Goal: Task Accomplishment & Management: Complete application form

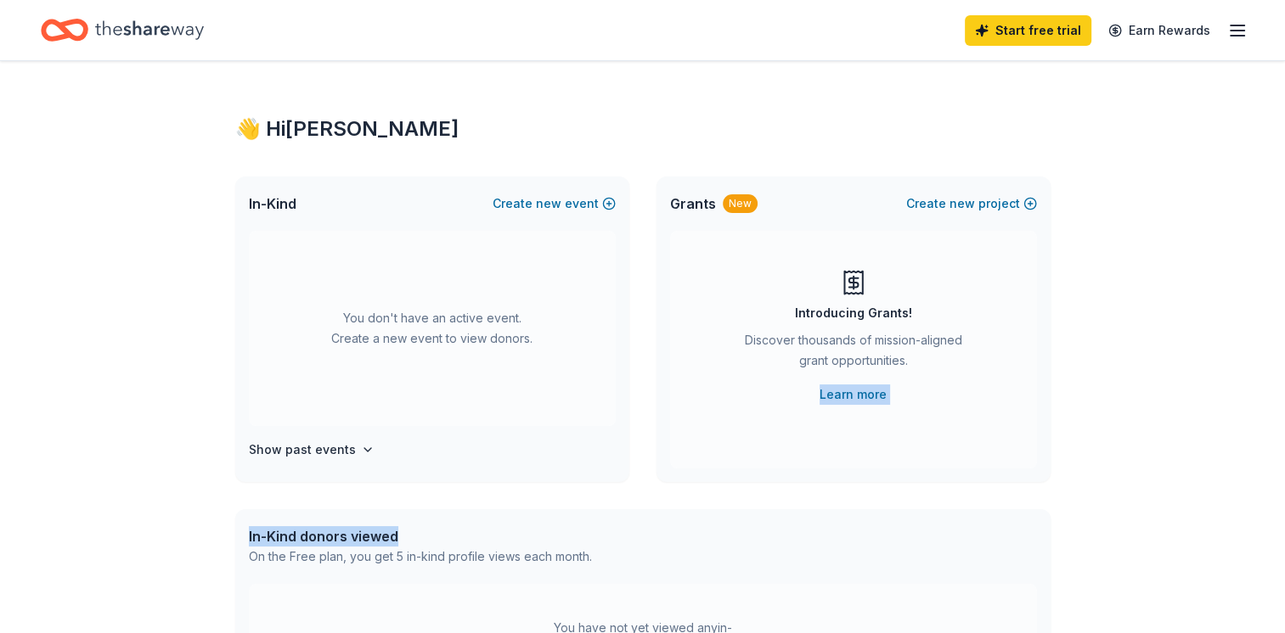
drag, startPoint x: 1032, startPoint y: 364, endPoint x: 682, endPoint y: 538, distance: 391.5
click at [682, 538] on div "👋 Hi [PERSON_NAME] In-Kind Create new event You don't have an active event. Cre…" at bounding box center [642, 557] width 869 height 992
click at [324, 453] on h4 "Show past events" at bounding box center [302, 450] width 107 height 20
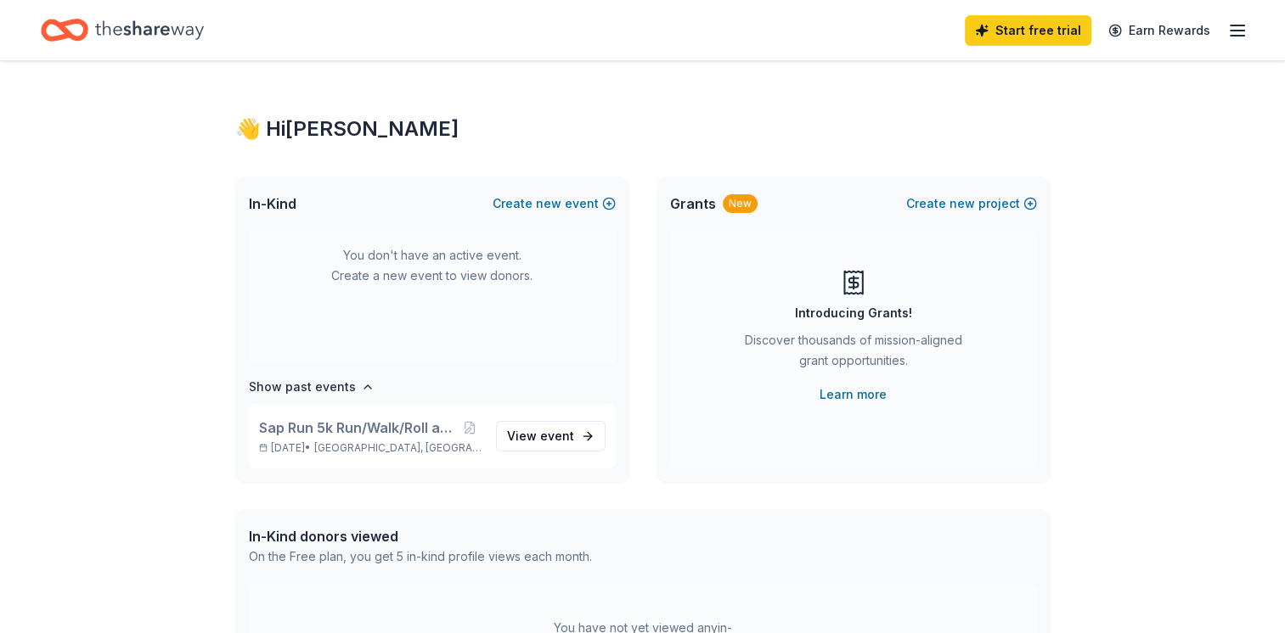
click at [525, 300] on div "You don't have an active event. Create a new event to view donors." at bounding box center [432, 265] width 367 height 195
click at [578, 205] on button "Create new event" at bounding box center [553, 204] width 123 height 20
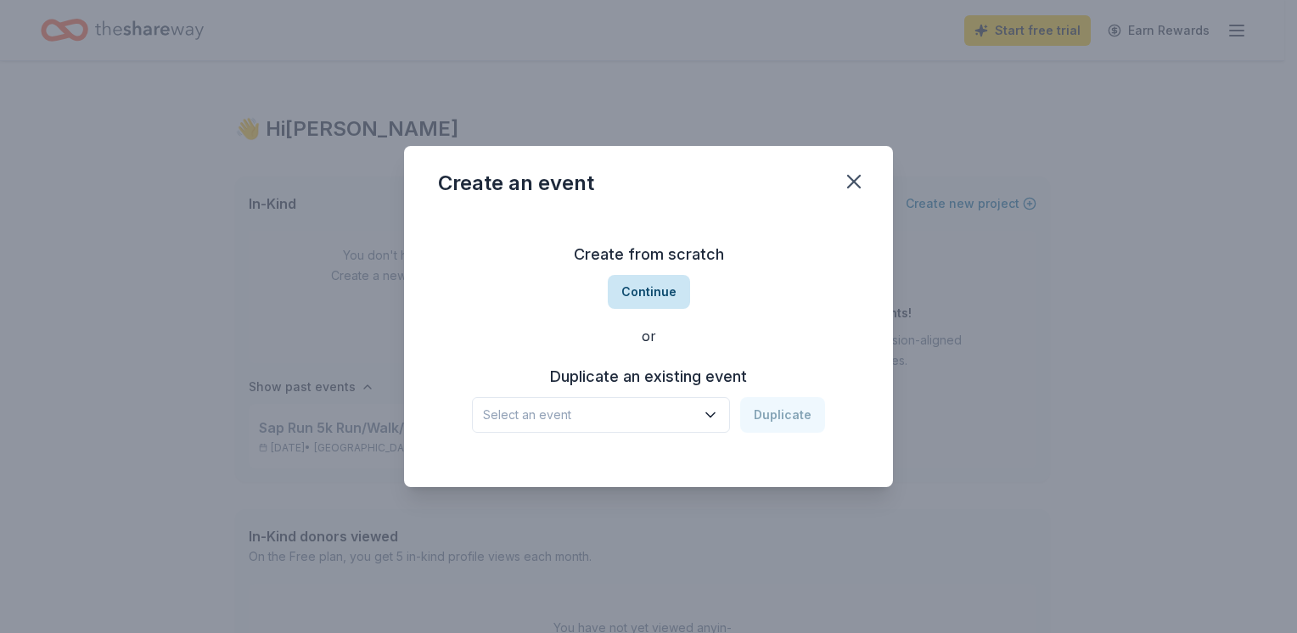
click at [651, 285] on button "Continue" at bounding box center [649, 292] width 82 height 34
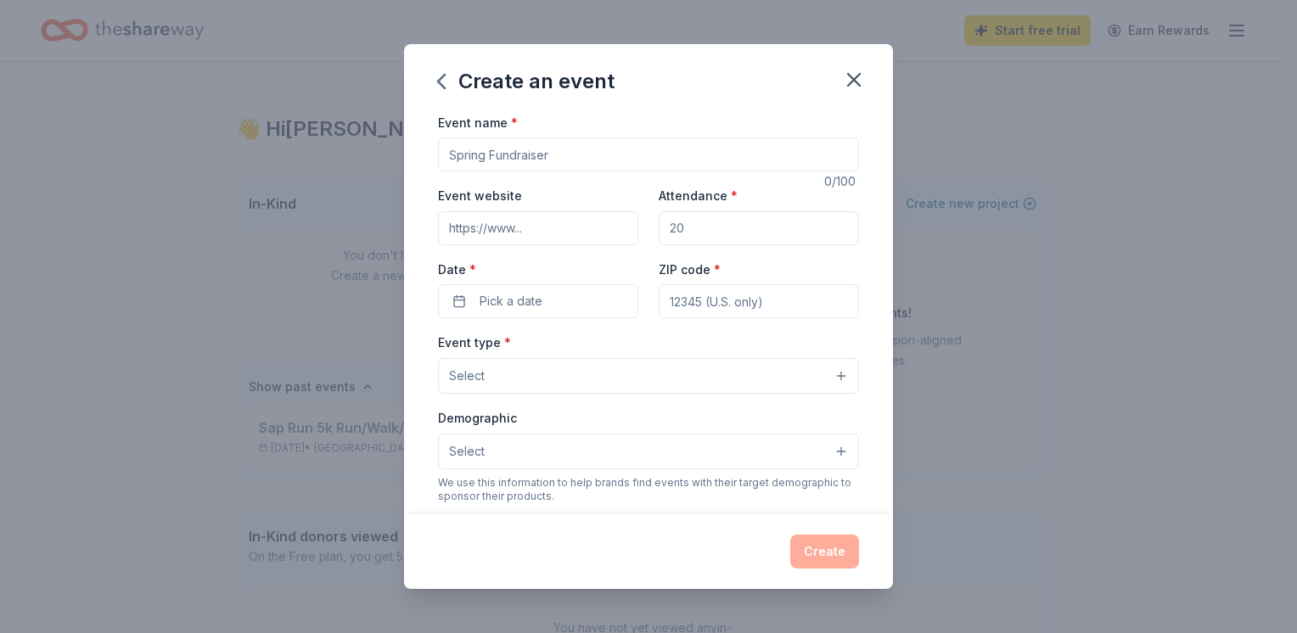
drag, startPoint x: 565, startPoint y: 148, endPoint x: 447, endPoint y: 149, distance: 118.9
click at [447, 149] on input "Event name *" at bounding box center [648, 155] width 421 height 34
type input "Pasta Dinner and Auction"
click at [475, 218] on input "Event website" at bounding box center [538, 228] width 200 height 34
type input "[DOMAIN_NAME]"
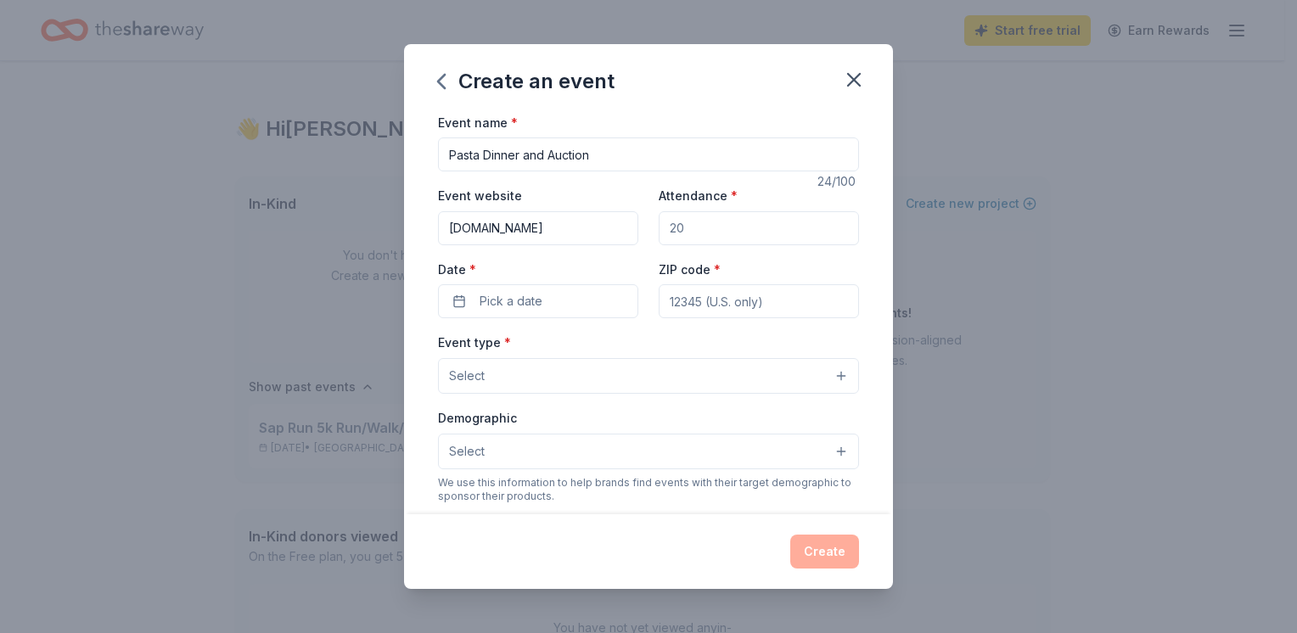
click at [662, 241] on input "Attendance *" at bounding box center [759, 228] width 200 height 34
type input "150"
click at [548, 305] on button "Pick a date" at bounding box center [538, 301] width 200 height 34
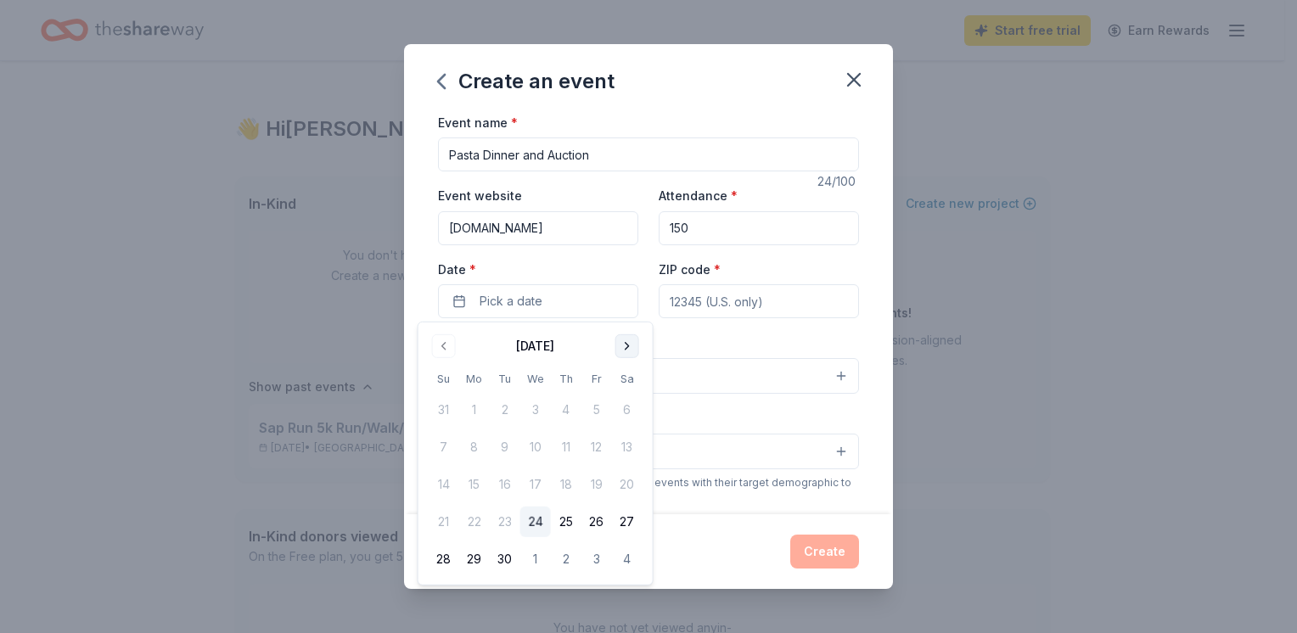
click at [633, 348] on button "Go to next month" at bounding box center [628, 347] width 24 height 24
click at [623, 479] on button "18" at bounding box center [627, 485] width 31 height 31
click at [680, 292] on input "ZIP code *" at bounding box center [759, 301] width 200 height 34
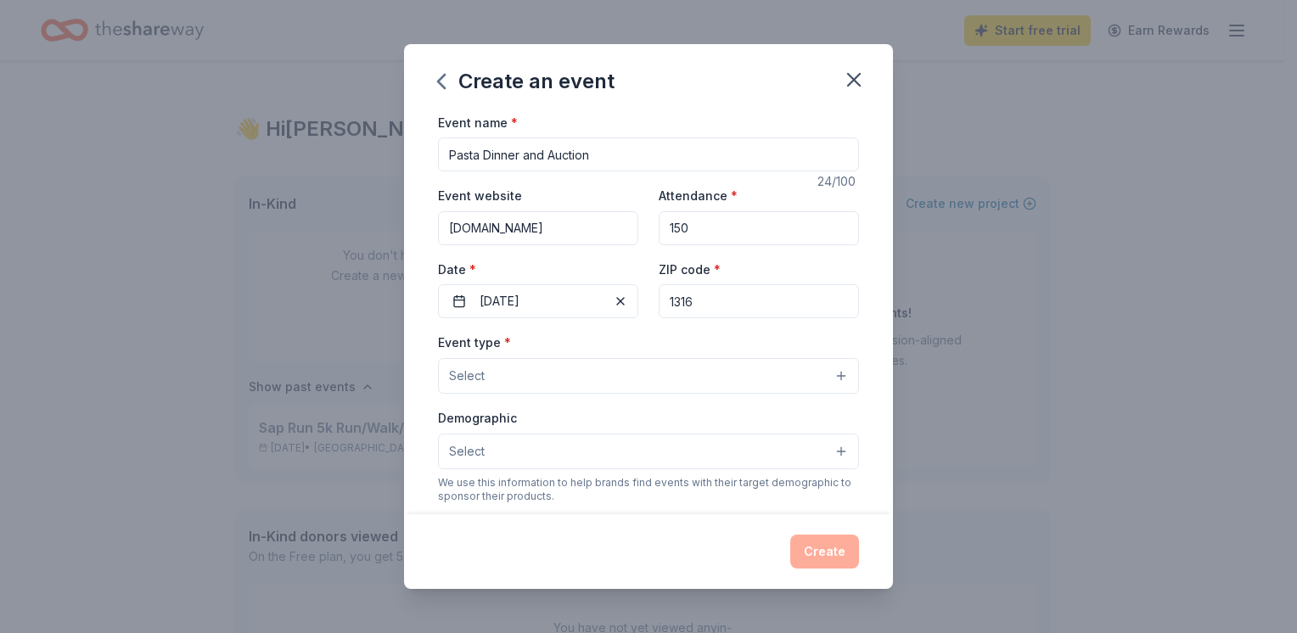
type input "13160"
type input "[EMAIL_ADDRESS][DOMAIN_NAME]"
type input "13160"
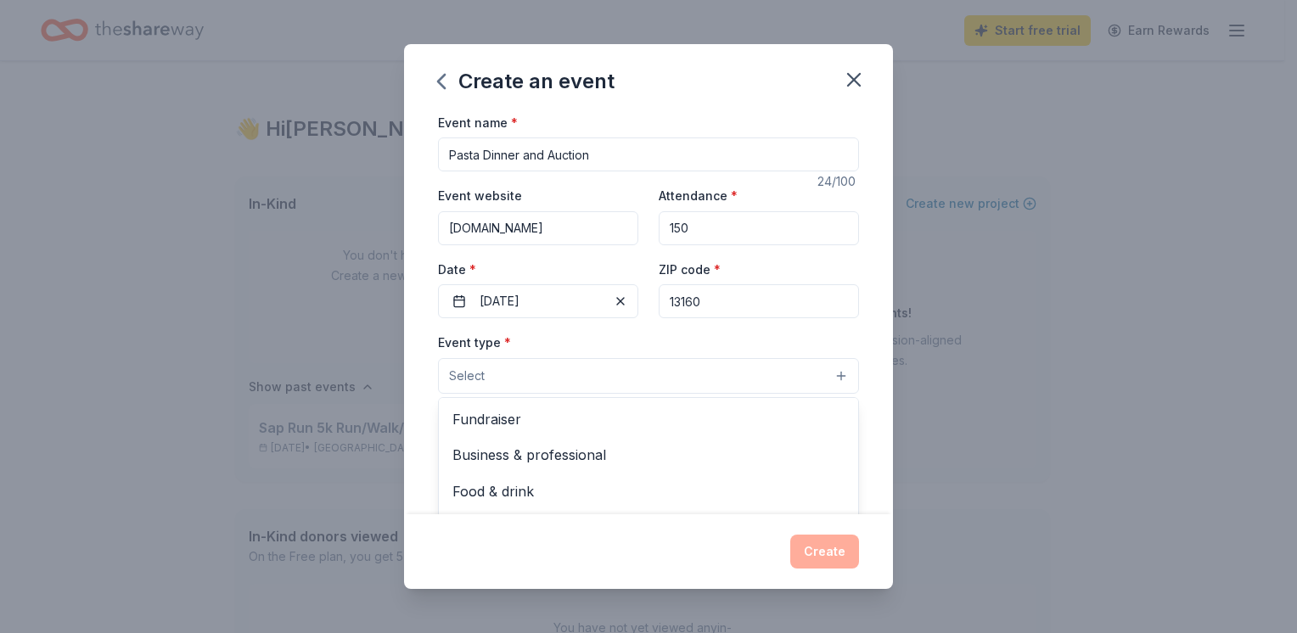
click at [717, 367] on button "Select" at bounding box center [648, 376] width 421 height 36
click at [485, 417] on span "Fundraiser" at bounding box center [649, 419] width 392 height 22
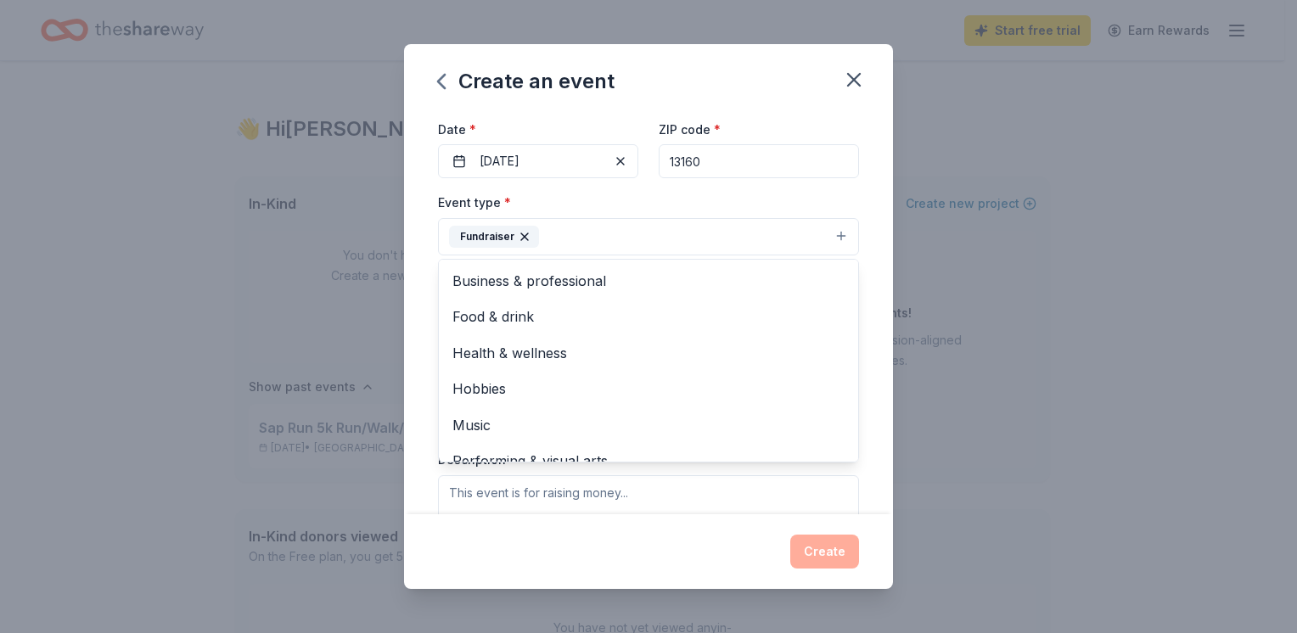
scroll to position [157, 0]
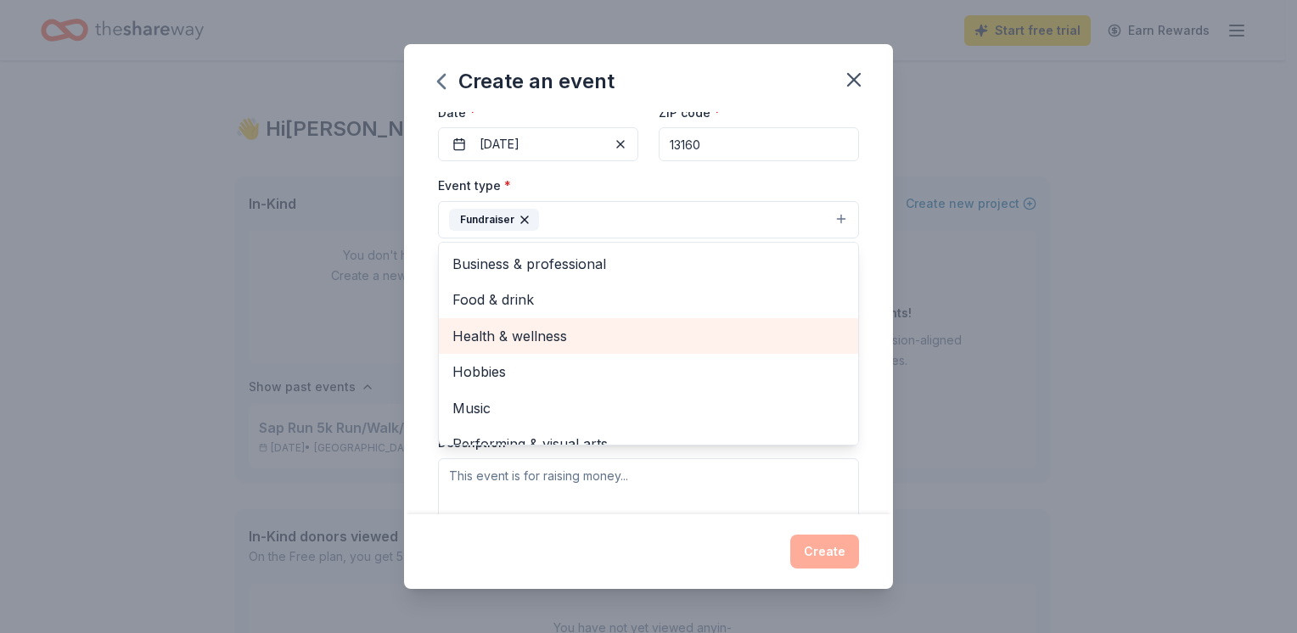
click at [525, 335] on span "Health & wellness" at bounding box center [649, 336] width 392 height 22
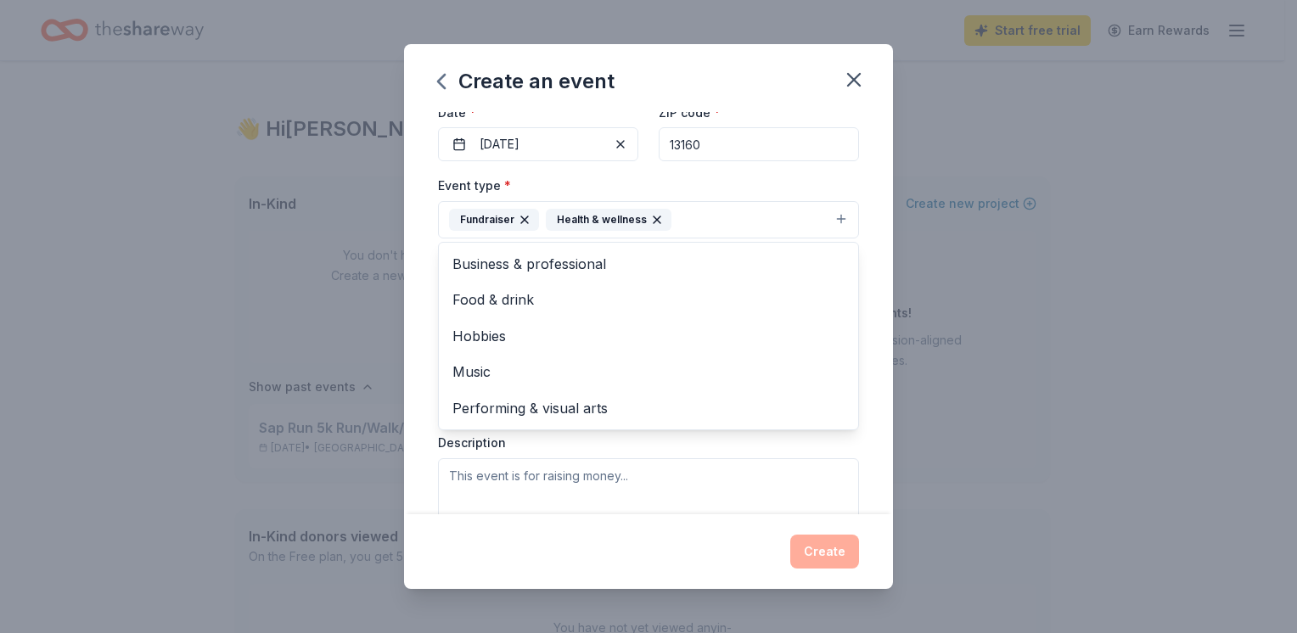
click at [652, 214] on icon "button" at bounding box center [657, 220] width 14 height 14
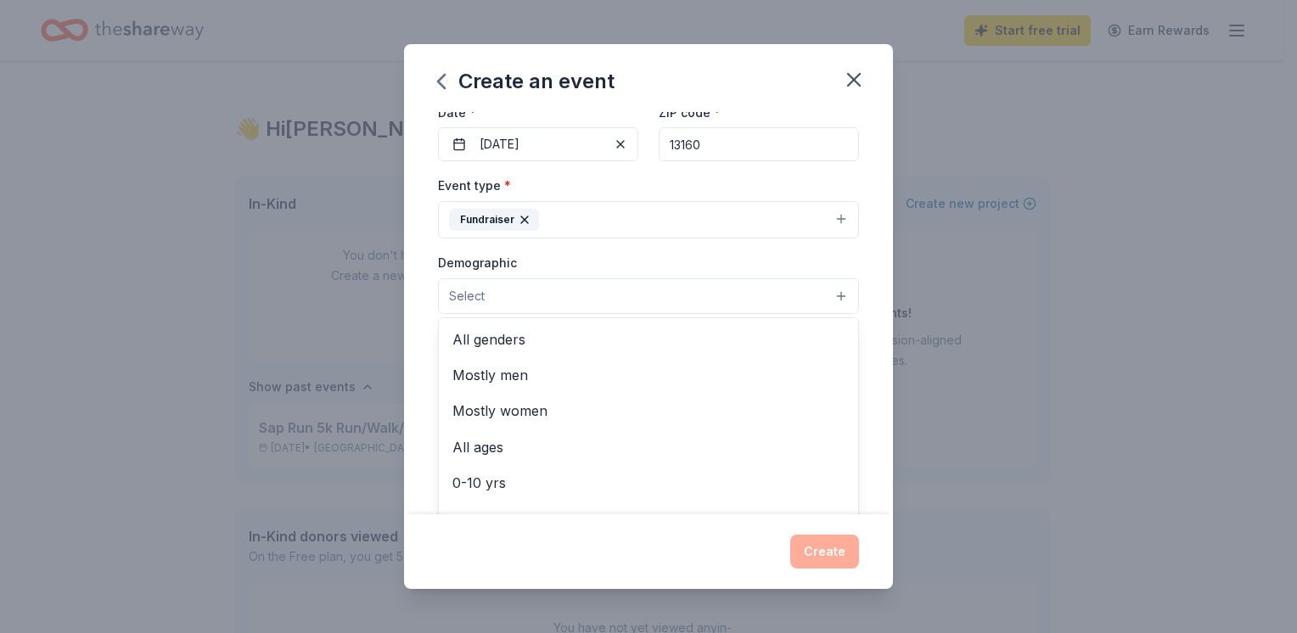
click at [569, 289] on button "Select" at bounding box center [648, 296] width 421 height 36
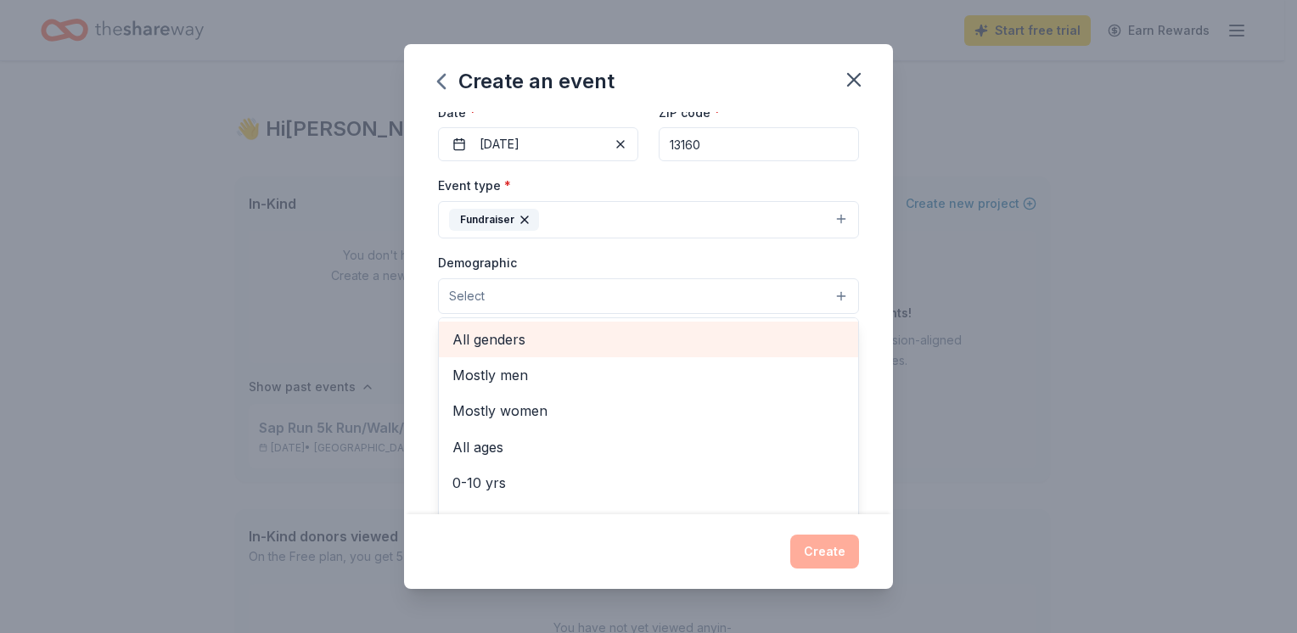
click at [507, 334] on span "All genders" at bounding box center [649, 340] width 392 height 22
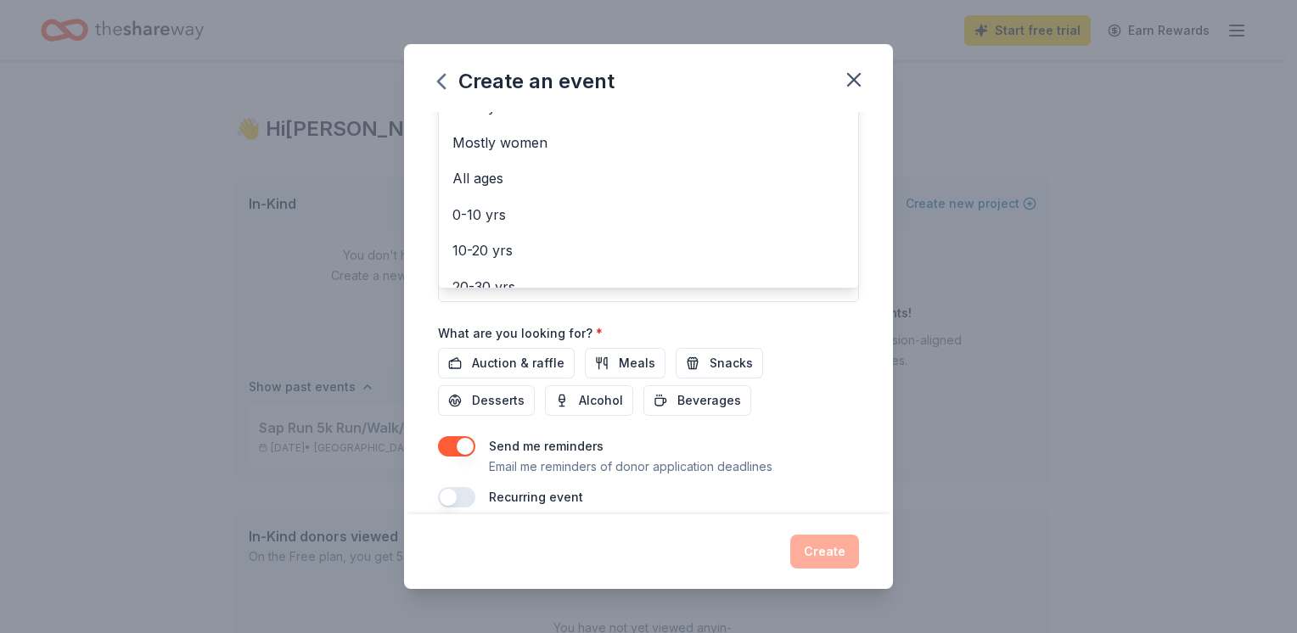
scroll to position [396, 0]
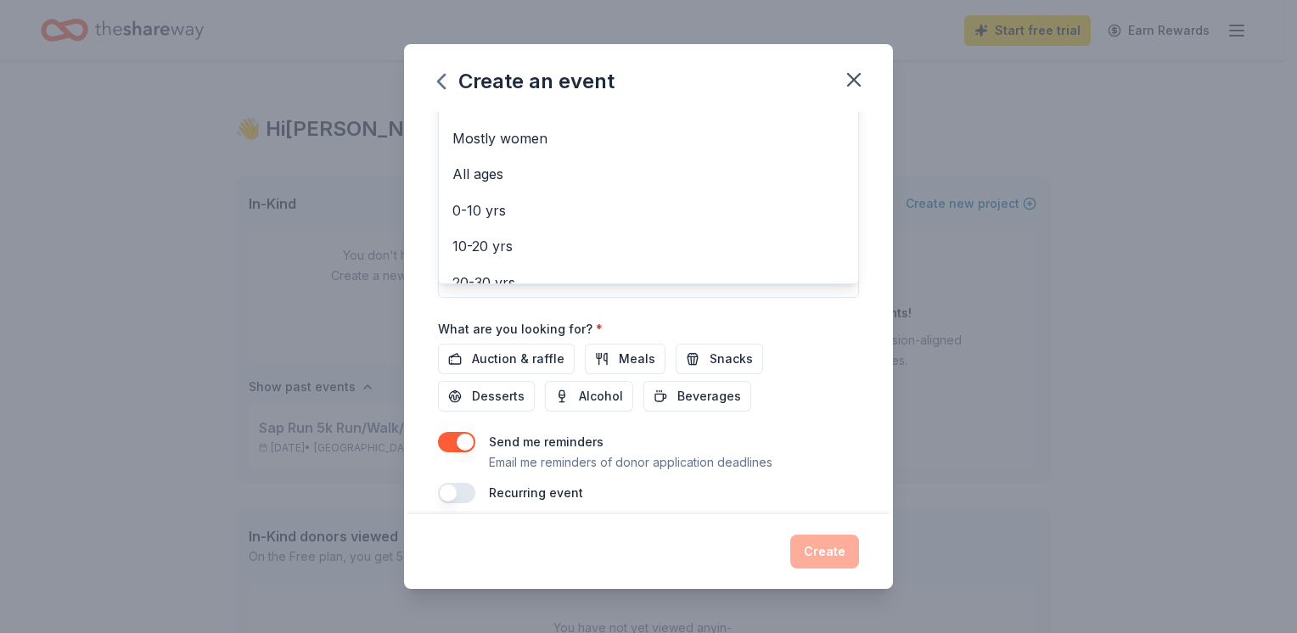
click at [858, 78] on div "Create an event Event name * Pasta Dinner and Auction 24 /100 Event website [DO…" at bounding box center [648, 317] width 489 height 546
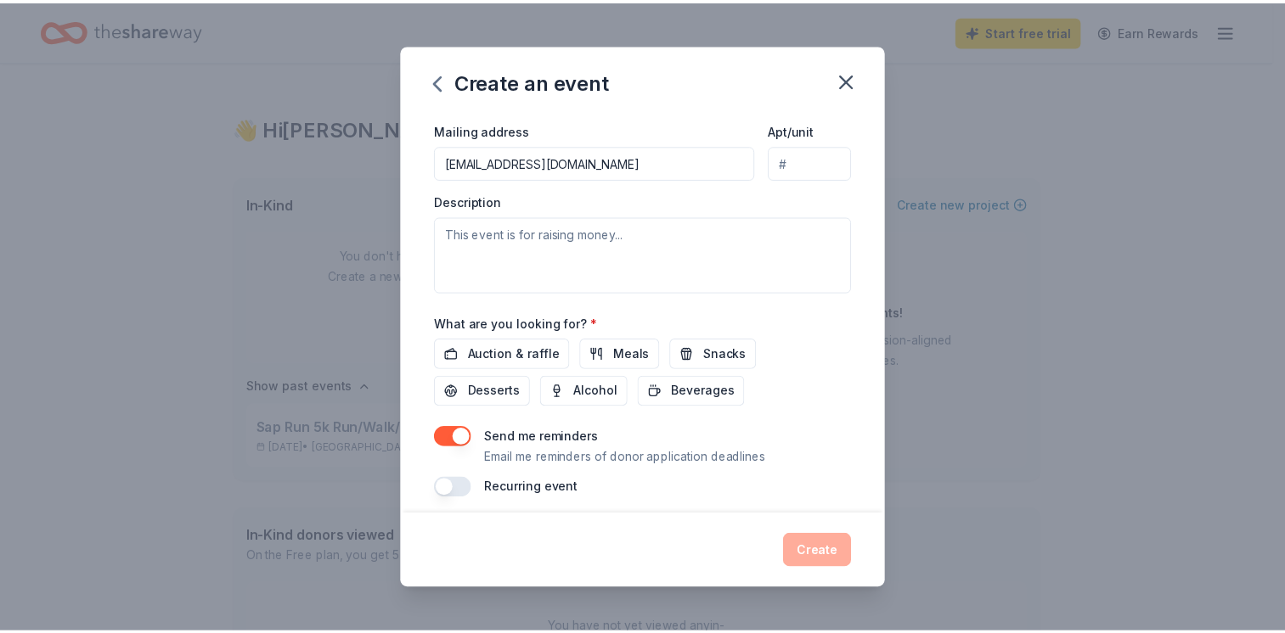
scroll to position [408, 0]
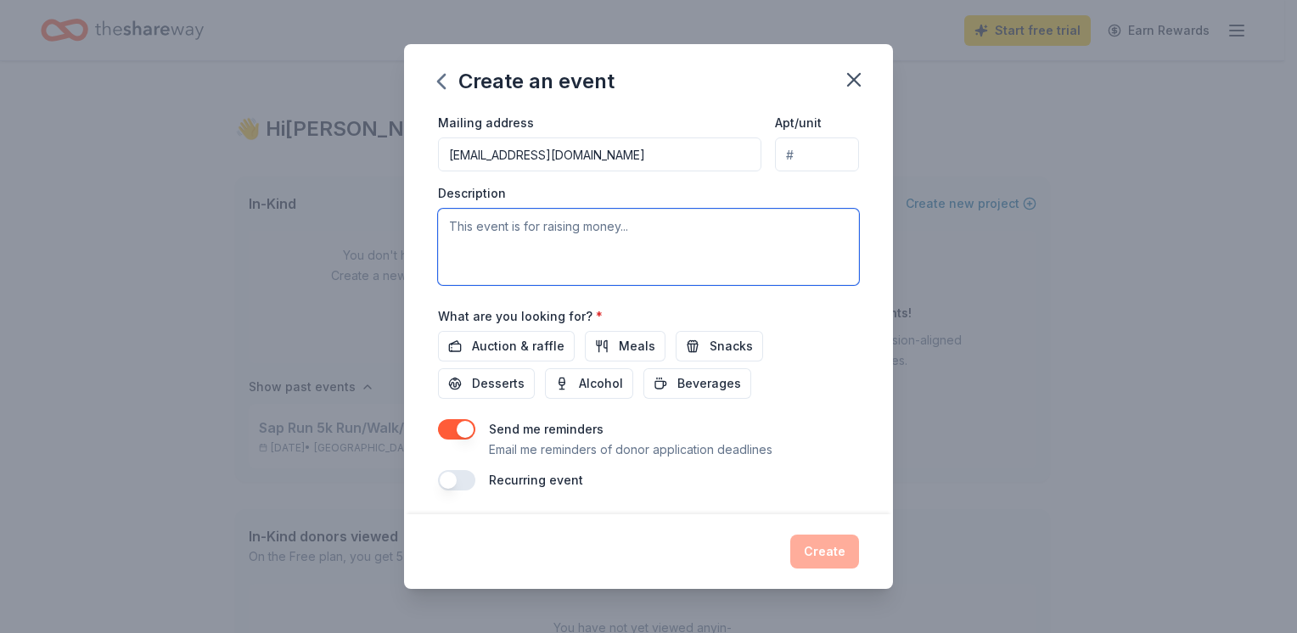
click at [484, 221] on textarea at bounding box center [648, 247] width 421 height 76
click at [745, 216] on textarea "This event raises money for the Riding to Resilience" at bounding box center [648, 247] width 421 height 76
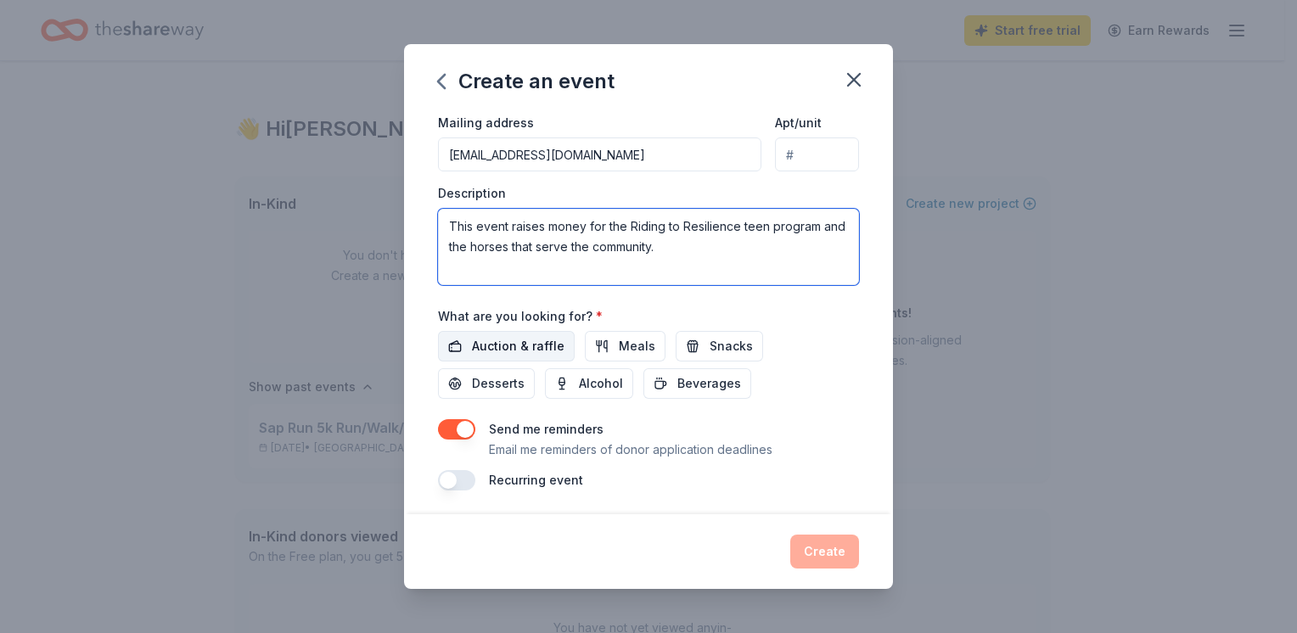
type textarea "This event raises money for the Riding to Resilience teen program and the horse…"
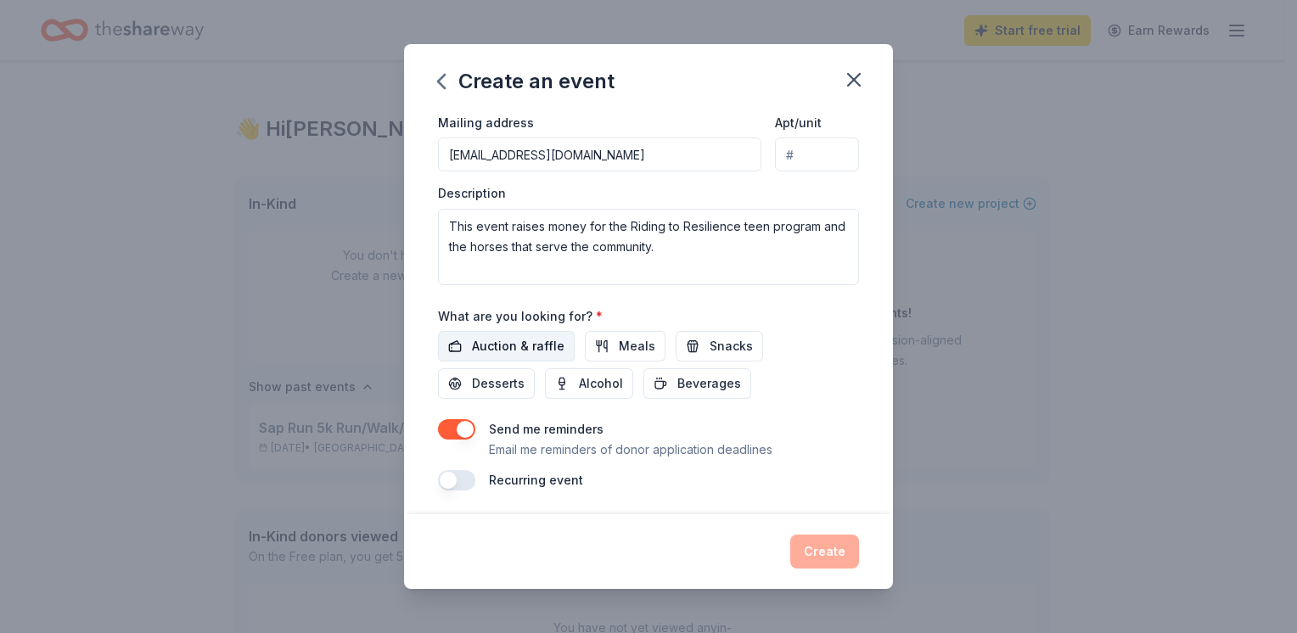
click at [559, 346] on span "Auction & raffle" at bounding box center [518, 346] width 93 height 20
click at [820, 553] on button "Create" at bounding box center [824, 552] width 69 height 34
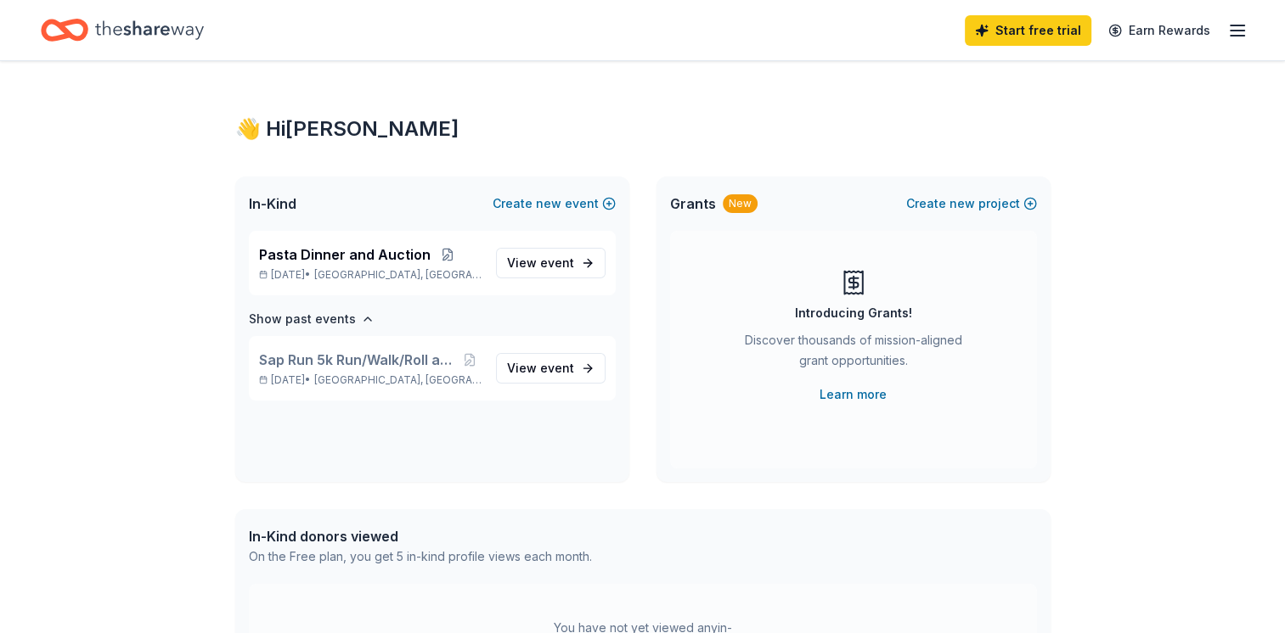
scroll to position [0, 0]
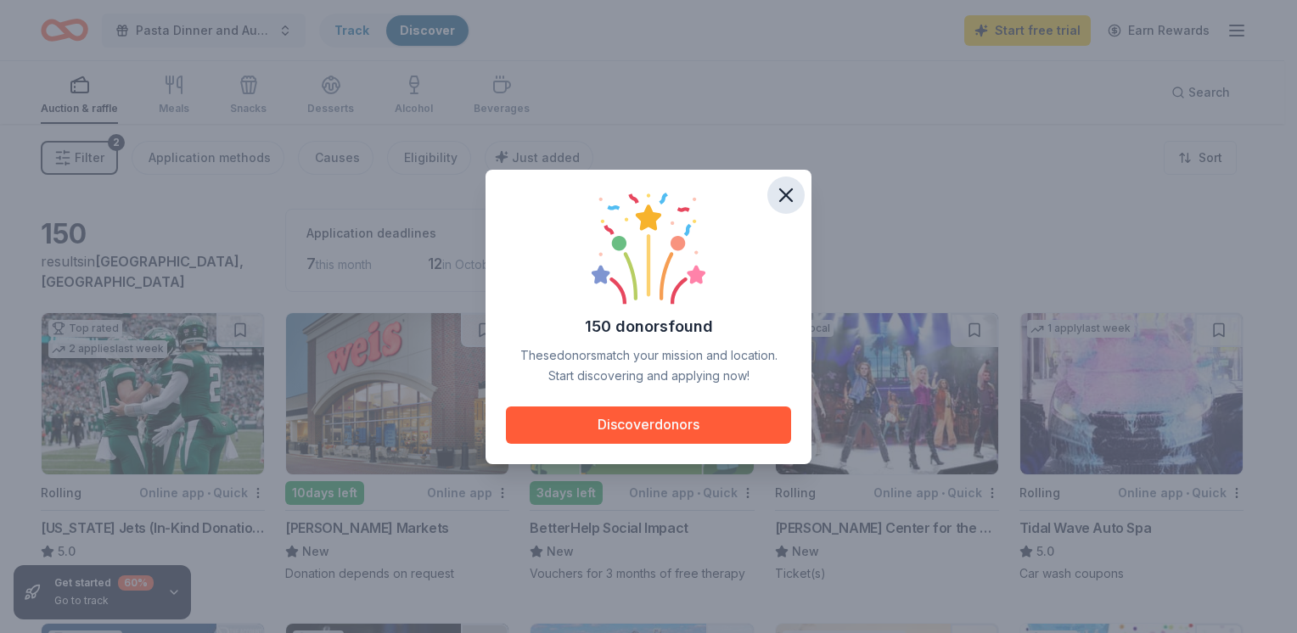
click at [789, 200] on icon "button" at bounding box center [786, 195] width 24 height 24
